Goal: Task Accomplishment & Management: Manage account settings

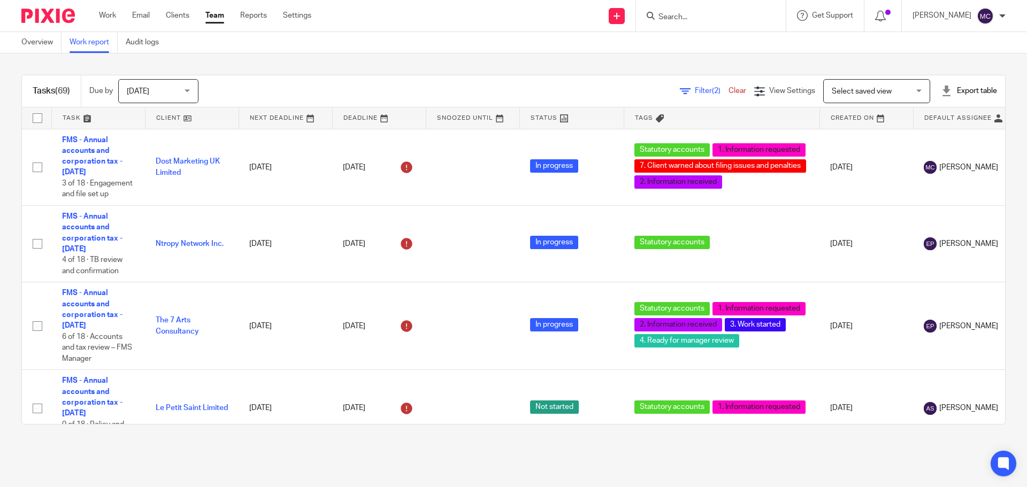
click at [695, 90] on span "Filter (2)" at bounding box center [712, 90] width 34 height 7
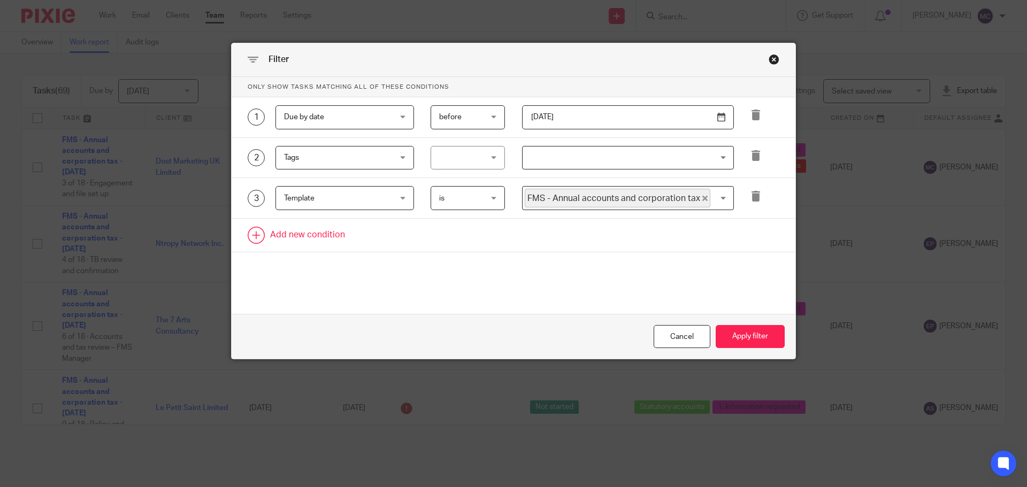
click at [322, 238] on link at bounding box center [514, 235] width 564 height 33
click at [399, 241] on div "Field" at bounding box center [345, 239] width 139 height 24
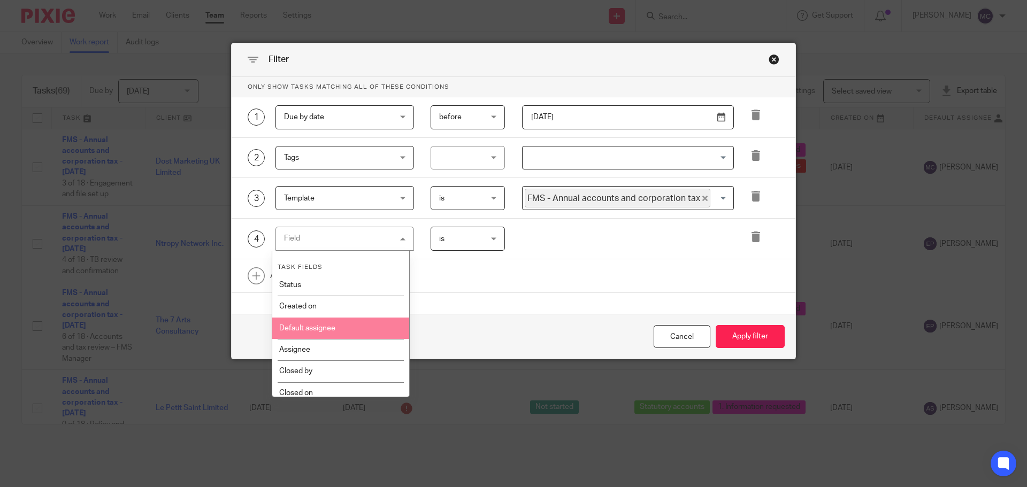
click at [361, 333] on li "Default assignee" at bounding box center [341, 328] width 138 height 21
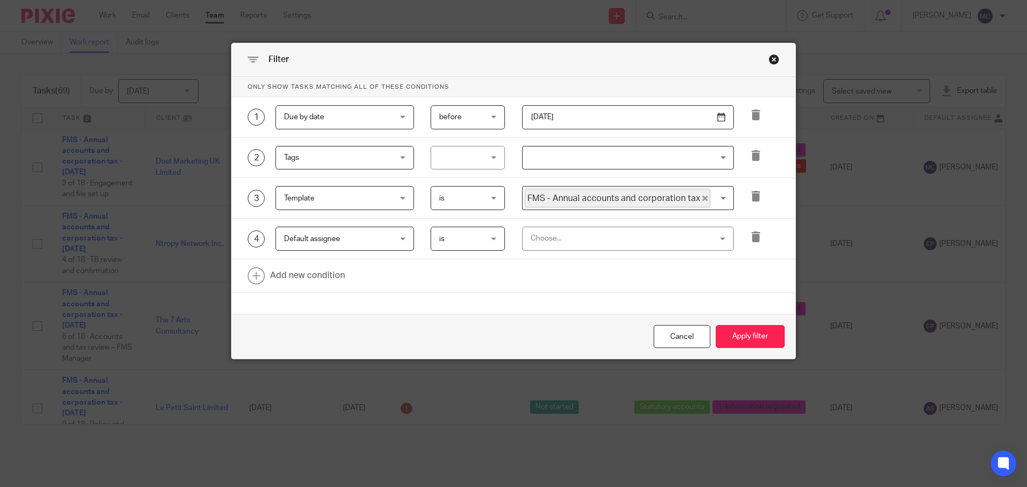
click at [562, 235] on div "Choose..." at bounding box center [612, 238] width 162 height 22
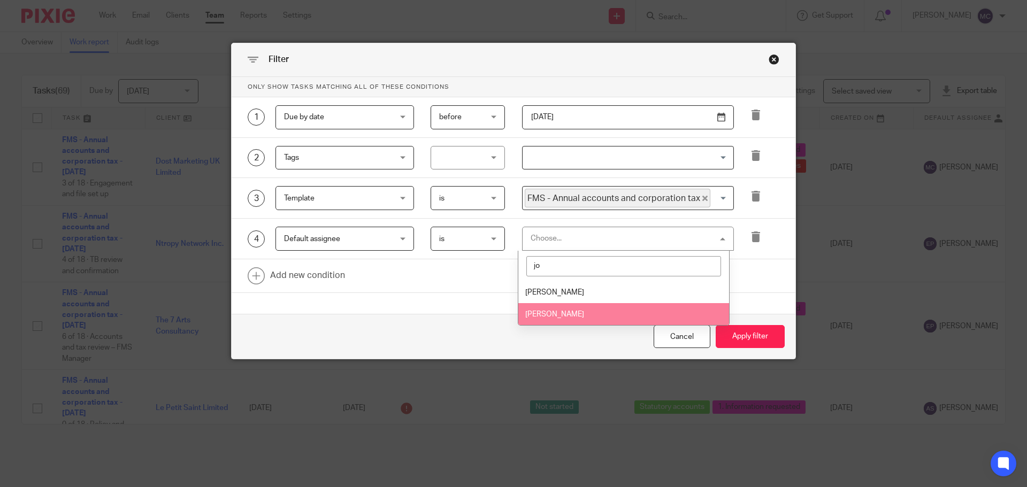
type input "jo"
click at [570, 315] on li "Joe Moyle" at bounding box center [624, 314] width 211 height 22
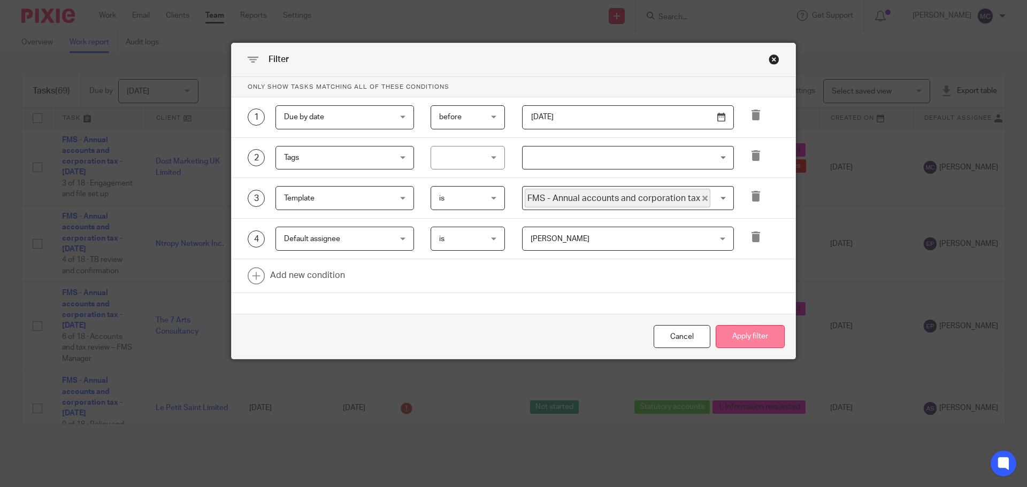
click at [758, 336] on button "Apply filter" at bounding box center [750, 336] width 69 height 23
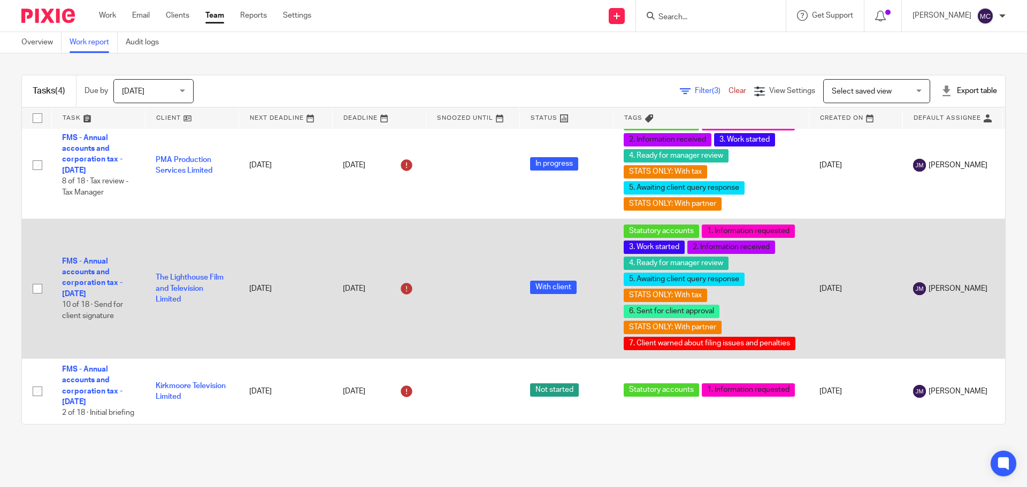
scroll to position [113, 0]
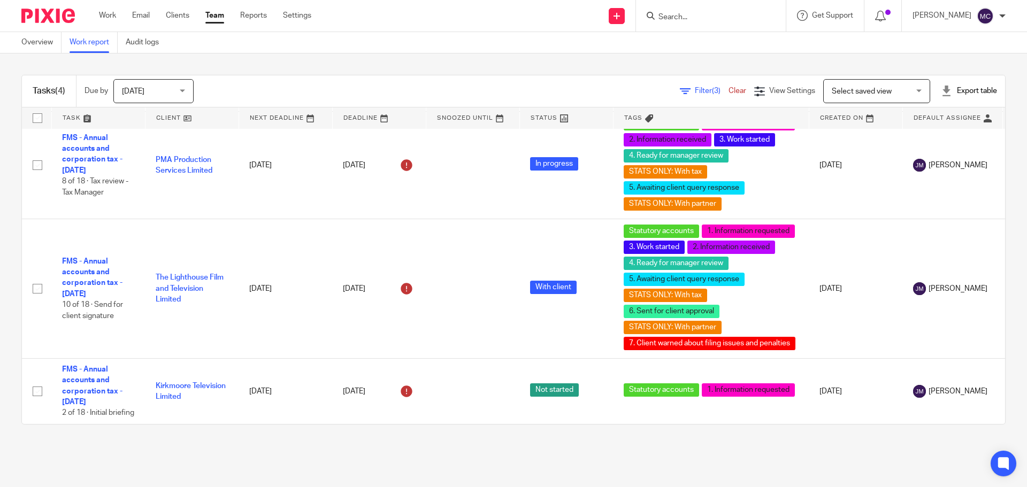
click at [695, 88] on span "Filter (3)" at bounding box center [712, 90] width 34 height 7
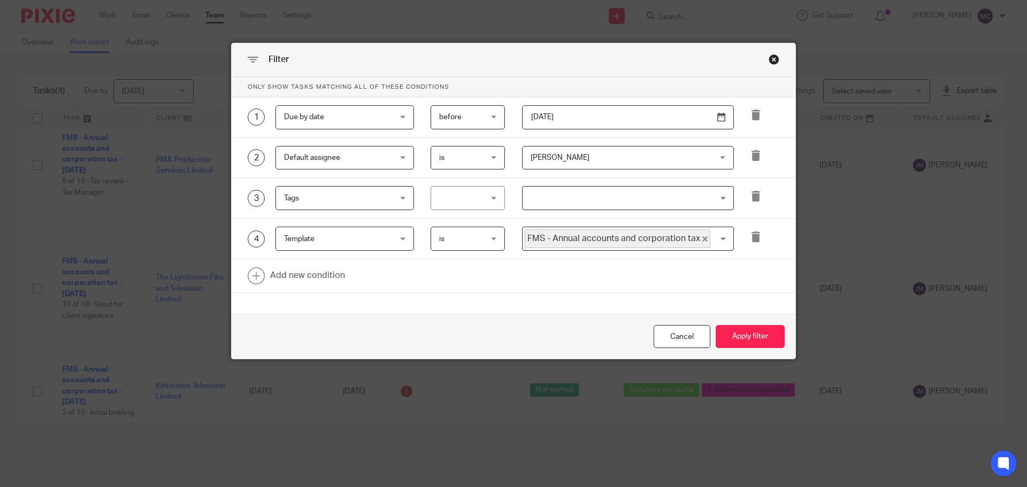
click at [609, 153] on span "[PERSON_NAME]" at bounding box center [612, 158] width 162 height 22
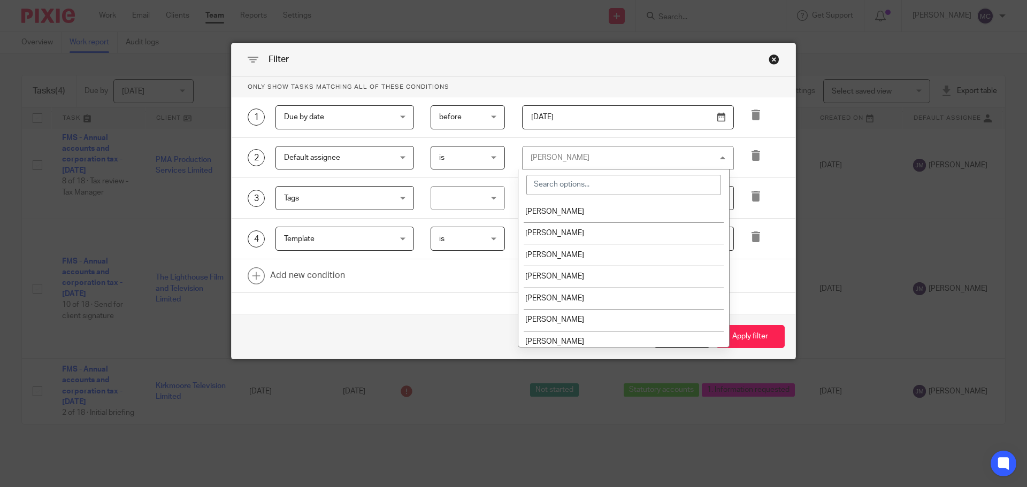
click at [595, 180] on input "search" at bounding box center [624, 185] width 195 height 20
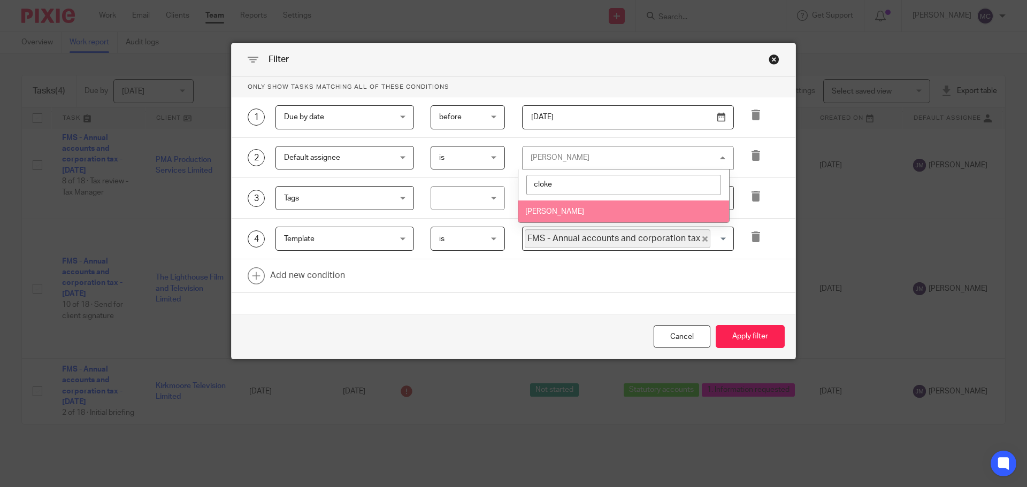
type input "cloke"
click at [591, 208] on li "[PERSON_NAME]" at bounding box center [624, 212] width 211 height 22
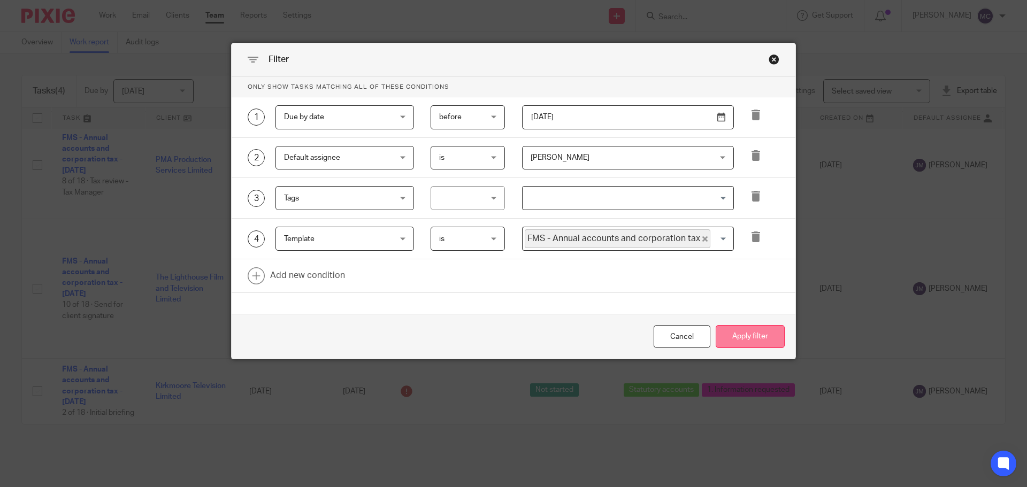
click at [743, 338] on button "Apply filter" at bounding box center [750, 336] width 69 height 23
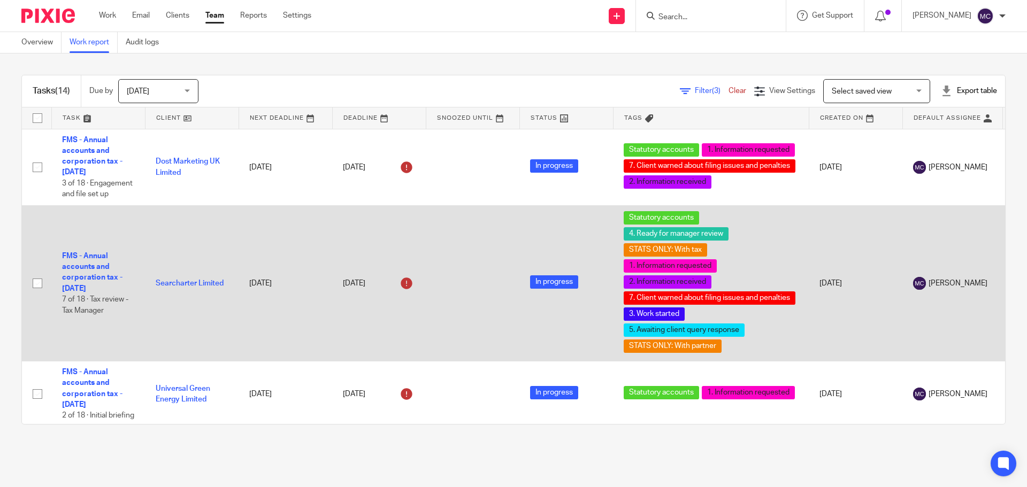
scroll to position [107, 0]
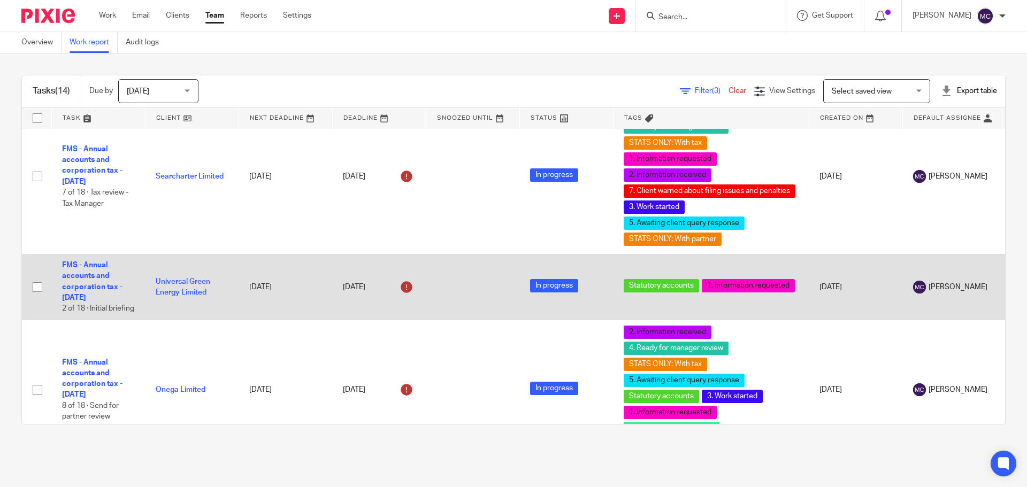
drag, startPoint x: 95, startPoint y: 291, endPoint x: 116, endPoint y: 302, distance: 23.0
drag, startPoint x: 116, startPoint y: 302, endPoint x: 110, endPoint y: 298, distance: 7.3
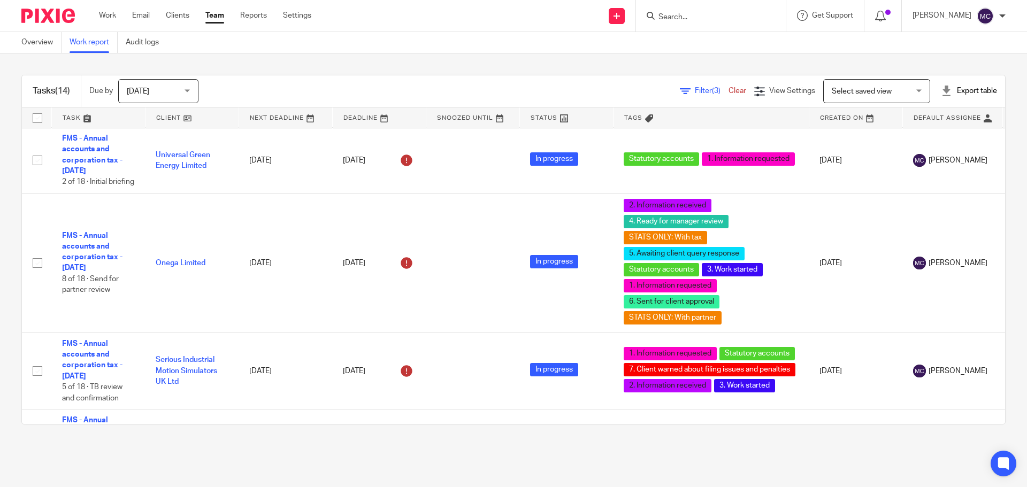
scroll to position [0, 0]
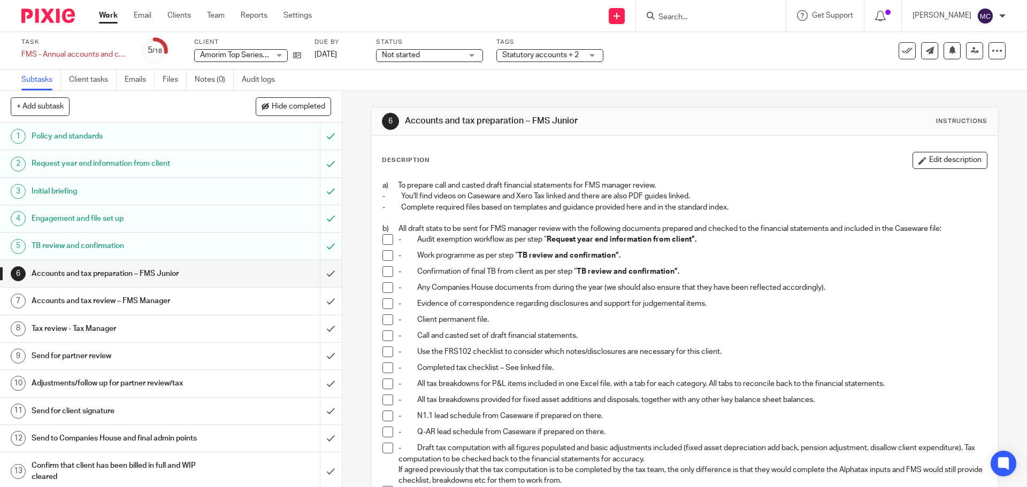
click at [567, 56] on span "Statutory accounts + 2" at bounding box center [540, 54] width 77 height 7
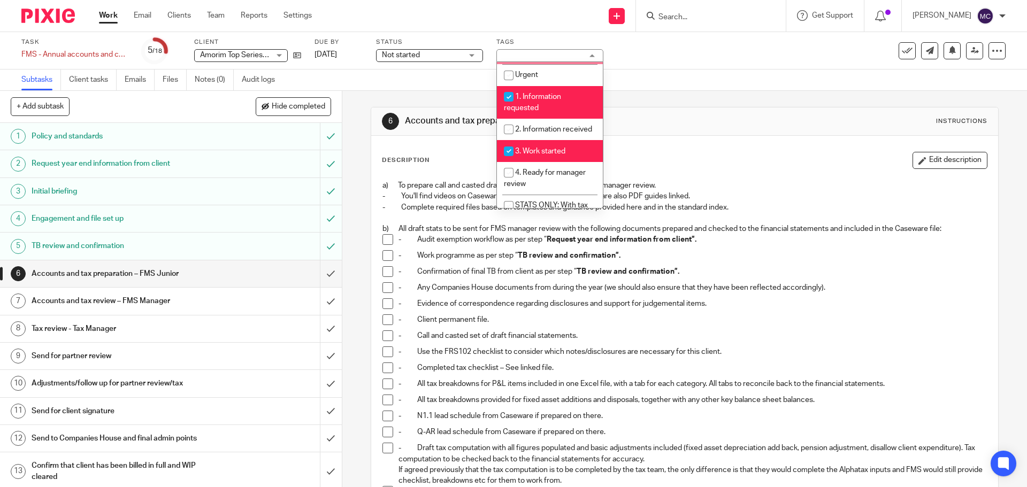
scroll to position [214, 0]
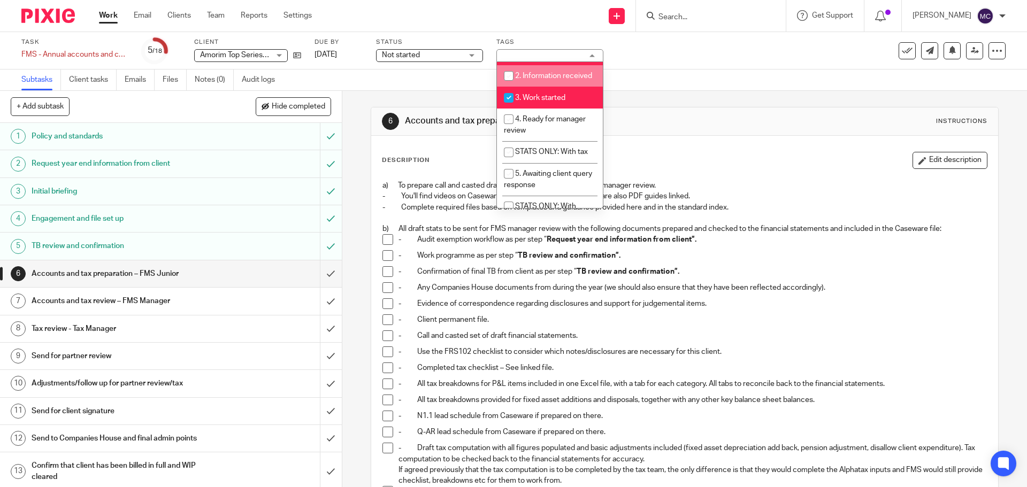
click at [546, 84] on li "2. Information received" at bounding box center [550, 76] width 106 height 22
checkbox input "true"
click at [354, 105] on div "6 Accounts and tax preparation – FMS Junior Instructions Description Edit descr…" at bounding box center [684, 289] width 685 height 397
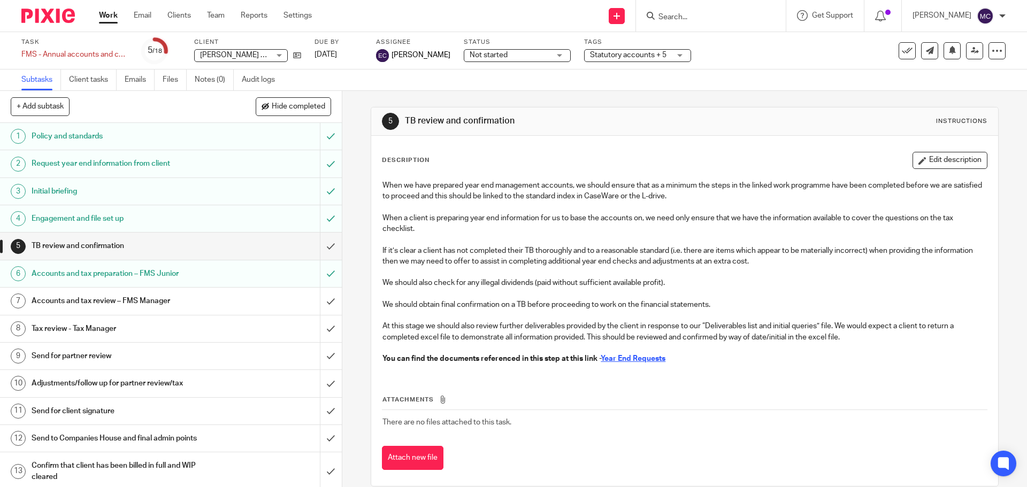
click at [258, 271] on div "Accounts and tax preparation – FMS Junior" at bounding box center [171, 274] width 278 height 16
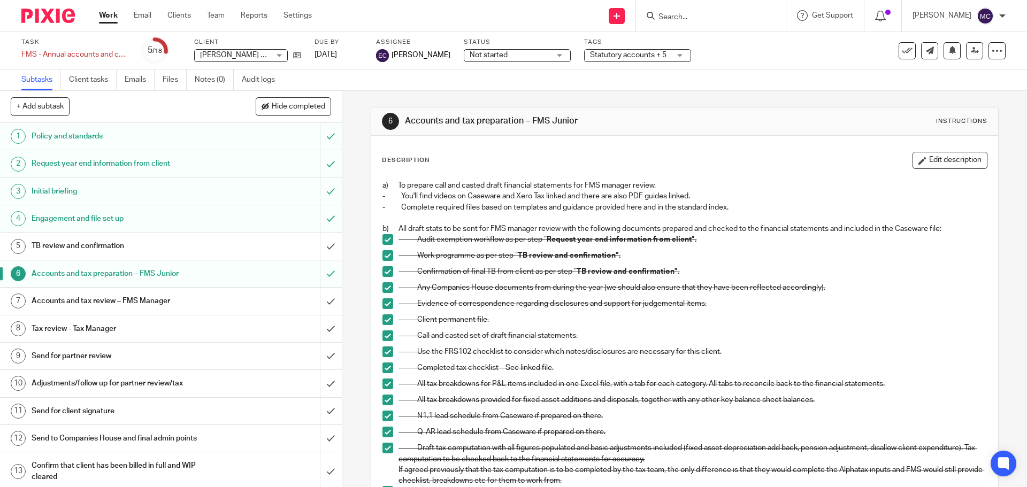
click at [194, 306] on h1 "Accounts and tax review – FMS Manager" at bounding box center [124, 301] width 185 height 16
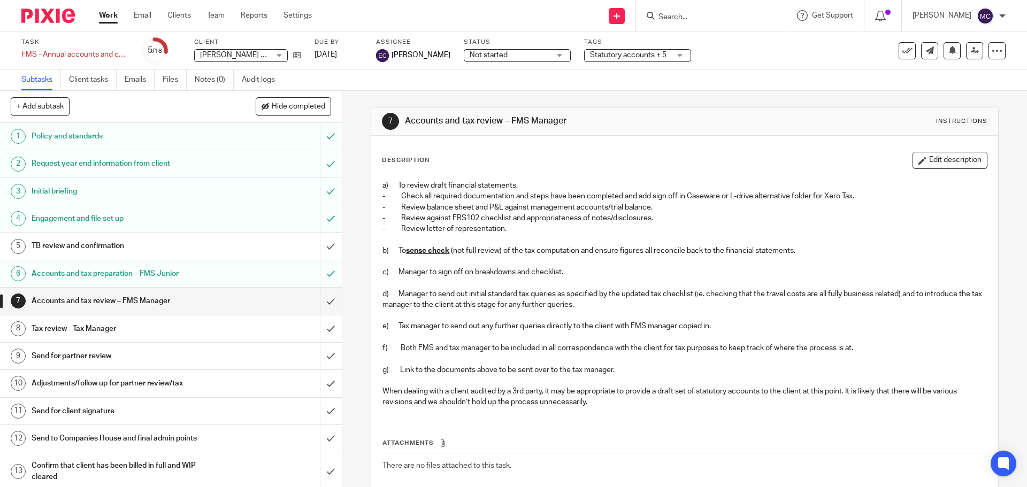
scroll to position [59, 0]
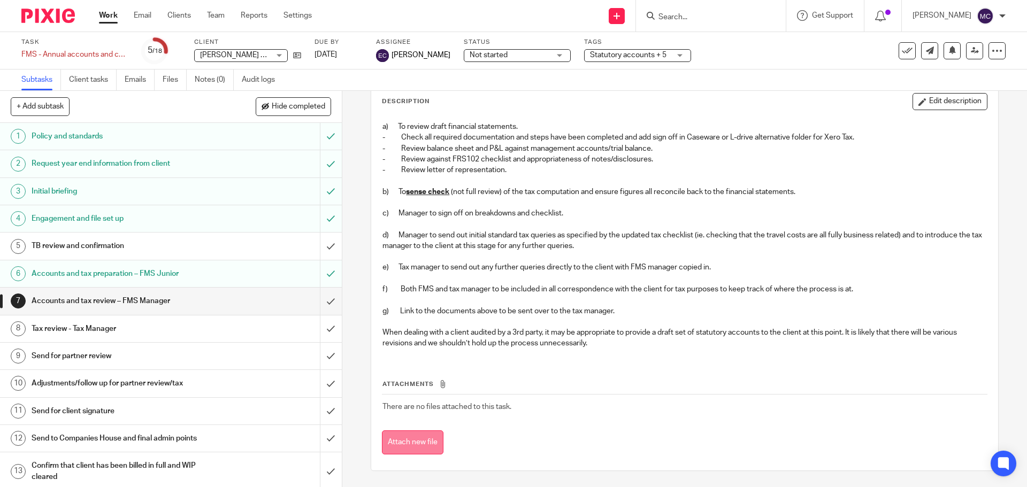
click at [421, 440] on button "Attach new file" at bounding box center [413, 443] width 62 height 24
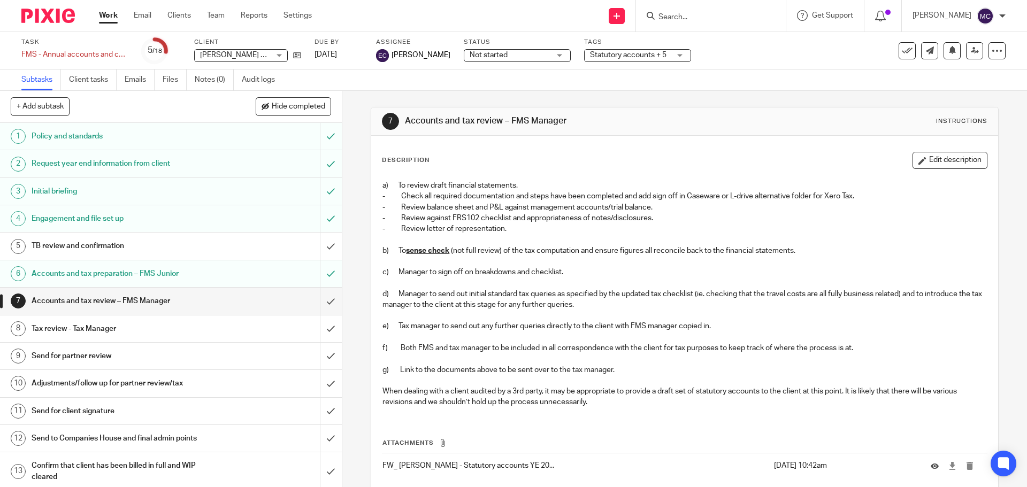
scroll to position [59, 0]
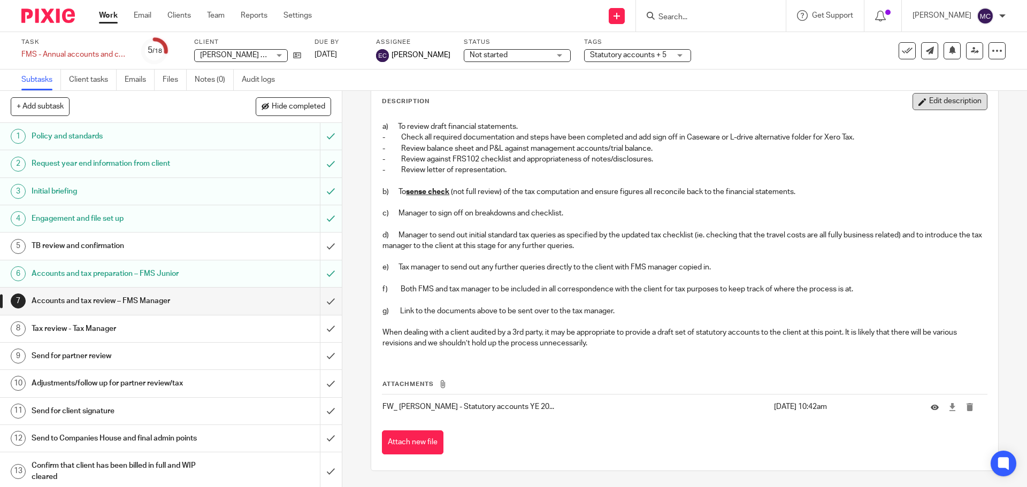
click at [931, 107] on button "Edit description" at bounding box center [950, 101] width 75 height 17
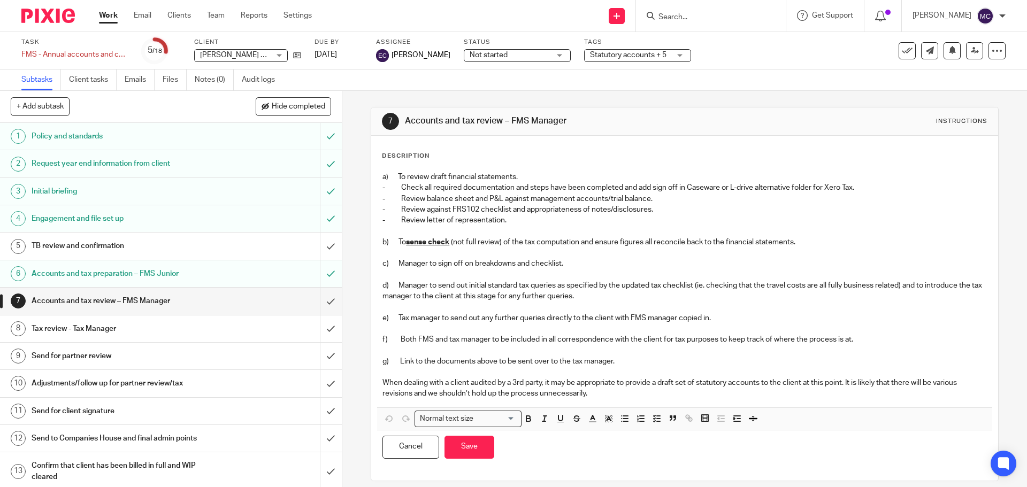
scroll to position [10, 0]
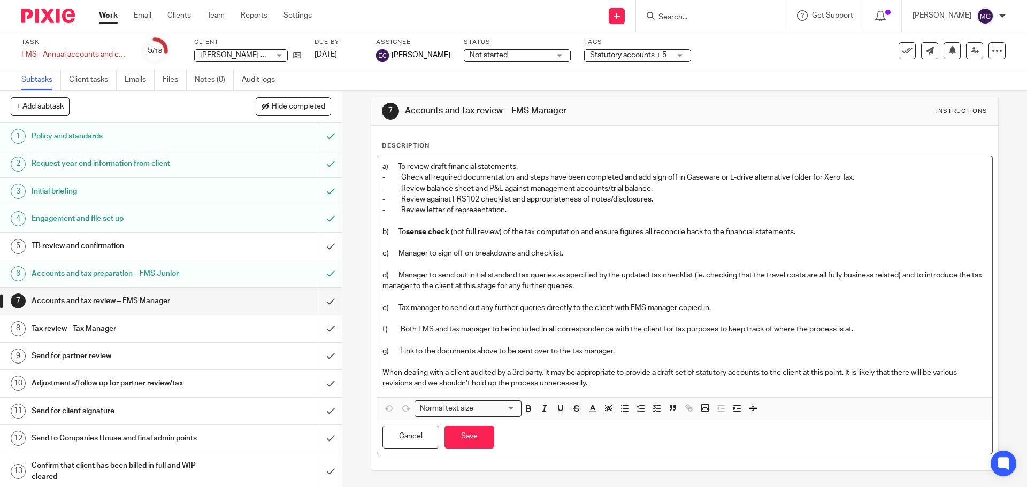
click at [615, 382] on p "When dealing with a client audited by a 3rd party, it may be appropriate to pro…" at bounding box center [685, 379] width 604 height 22
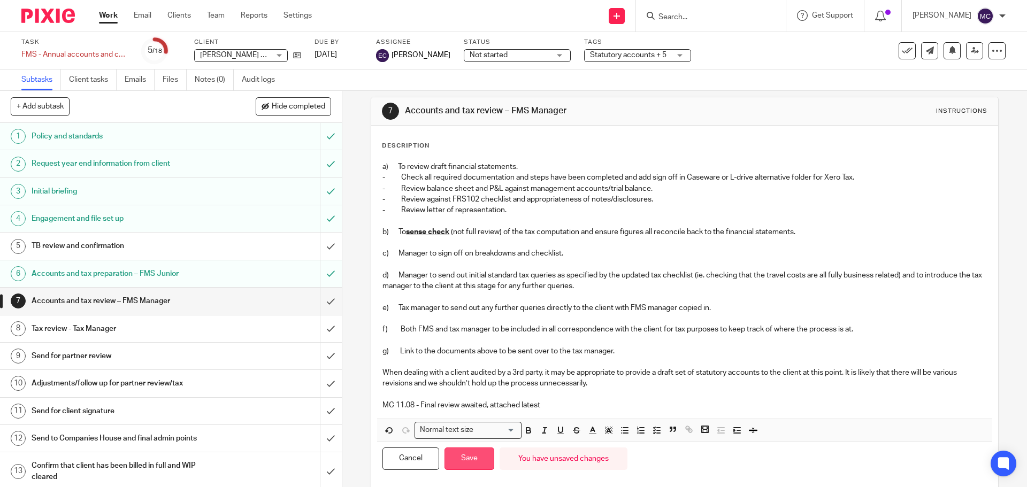
click at [481, 464] on button "Save" at bounding box center [470, 459] width 50 height 23
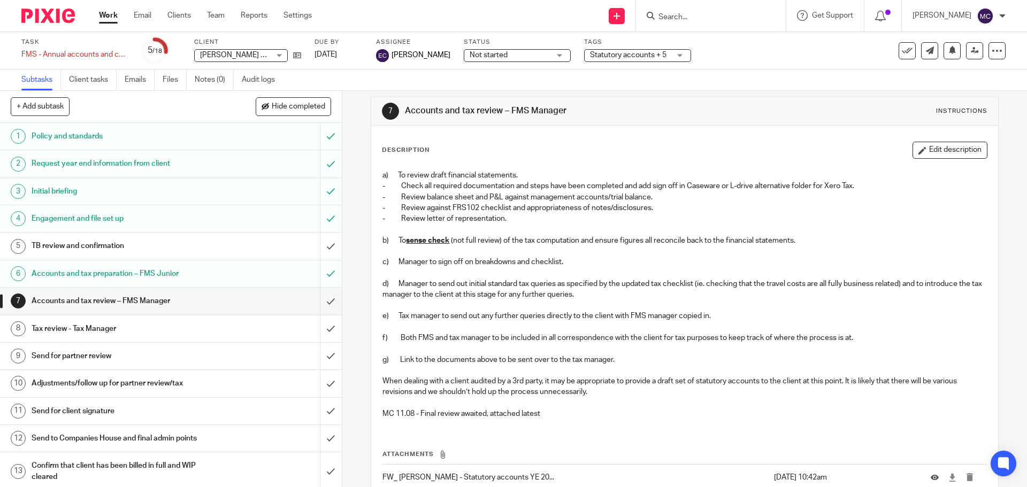
click at [625, 55] on span "Statutory accounts + 5" at bounding box center [628, 54] width 77 height 7
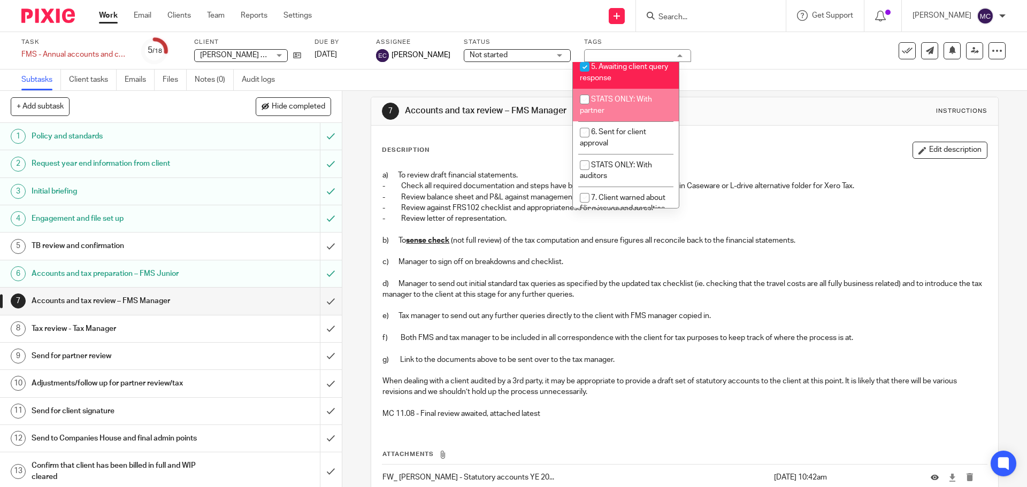
scroll to position [214, 0]
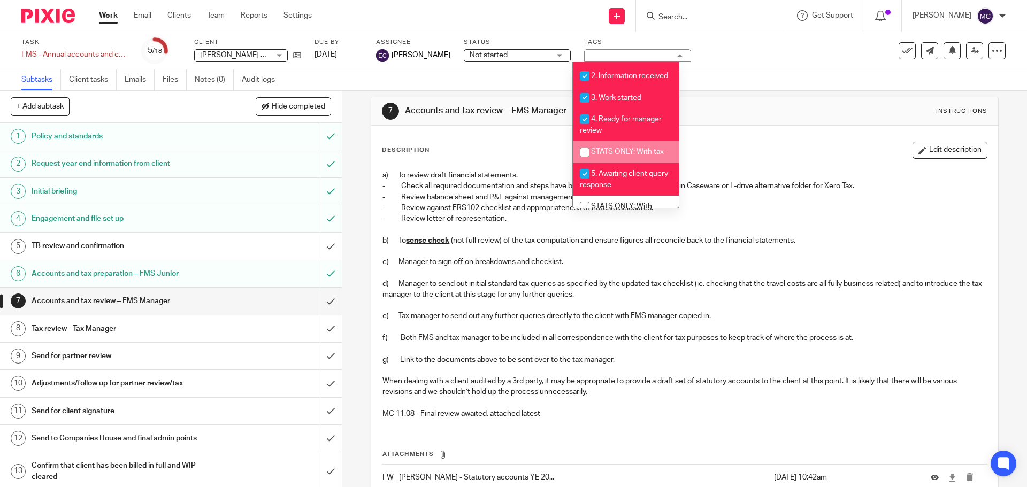
click at [623, 156] on span "STATS ONLY: With tax" at bounding box center [627, 151] width 73 height 7
checkbox input "true"
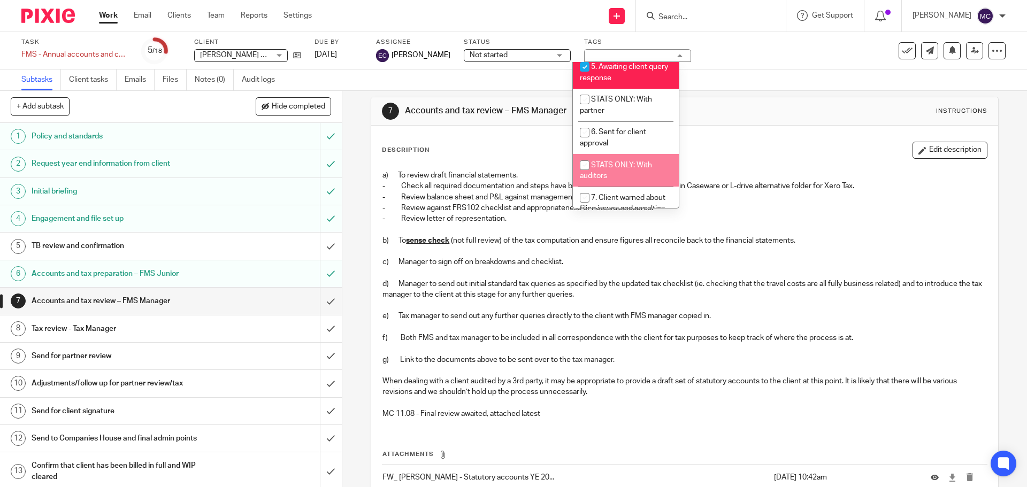
scroll to position [387, 0]
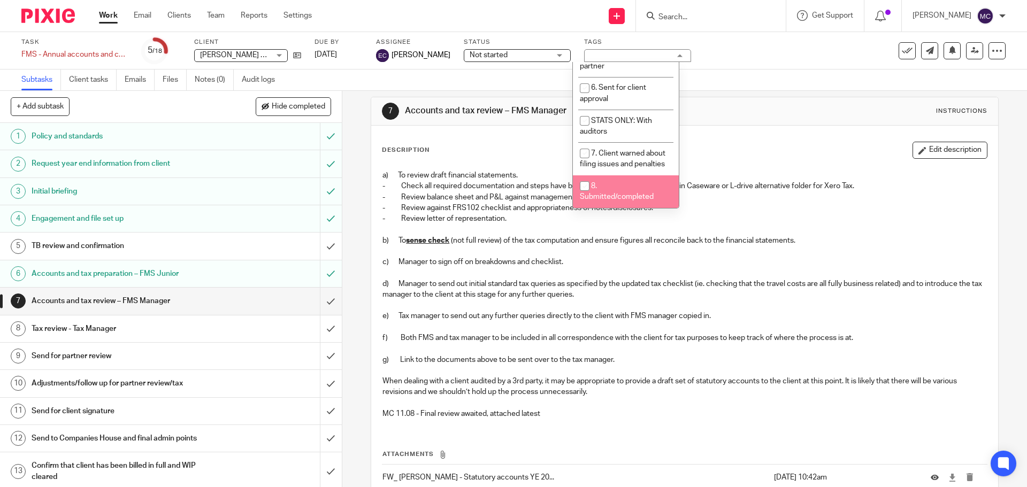
click at [358, 108] on div "7 Accounts and tax review – FMS Manager Instructions Description Edit descripti…" at bounding box center [684, 289] width 685 height 397
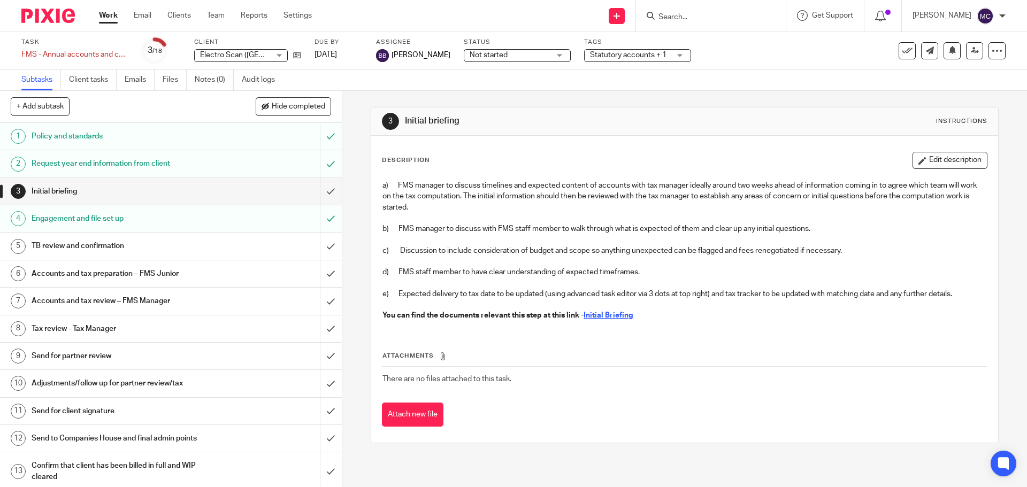
click at [186, 271] on h1 "Accounts and tax preparation – FMS Junior" at bounding box center [124, 274] width 185 height 16
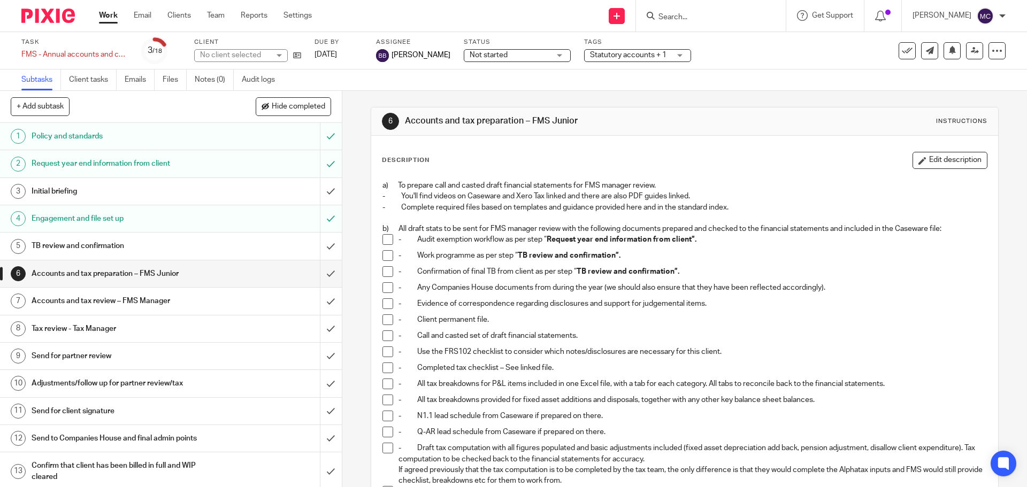
scroll to position [240, 0]
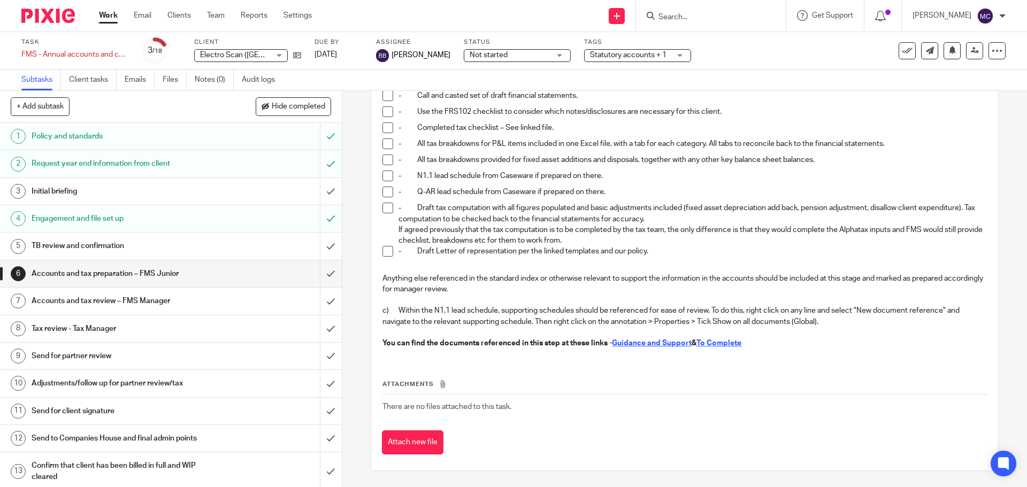
click at [719, 345] on u "To Complete" at bounding box center [719, 343] width 45 height 7
